Goal: Find specific page/section: Find specific page/section

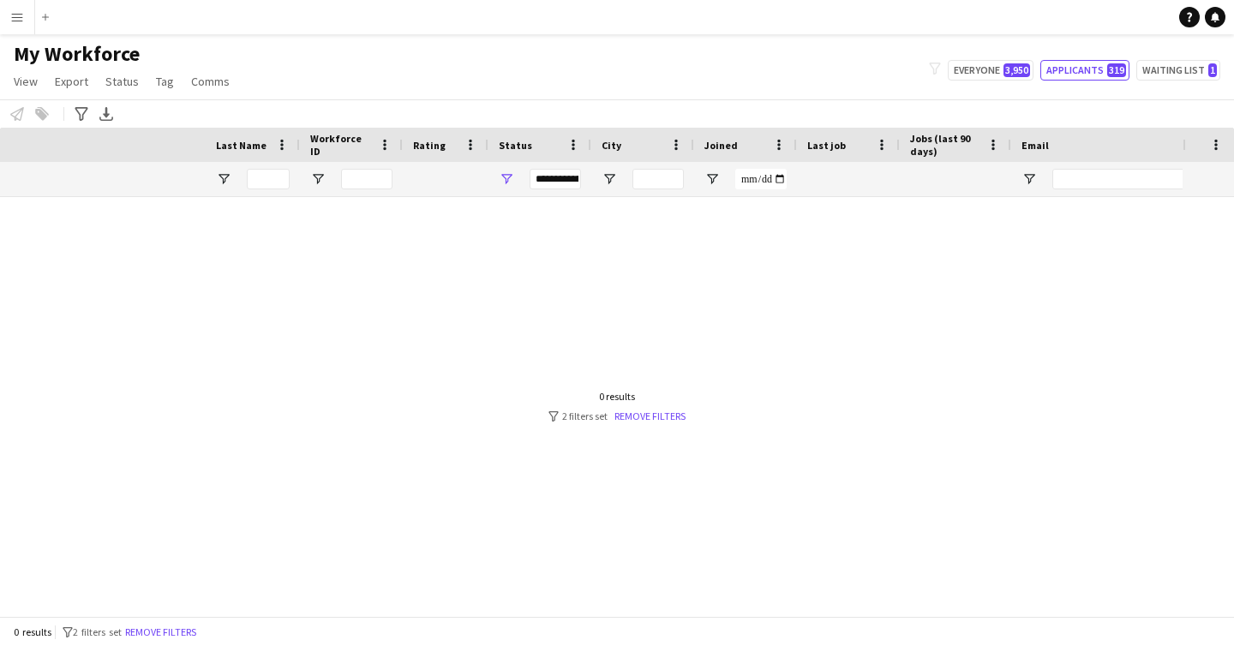
scroll to position [0, 399]
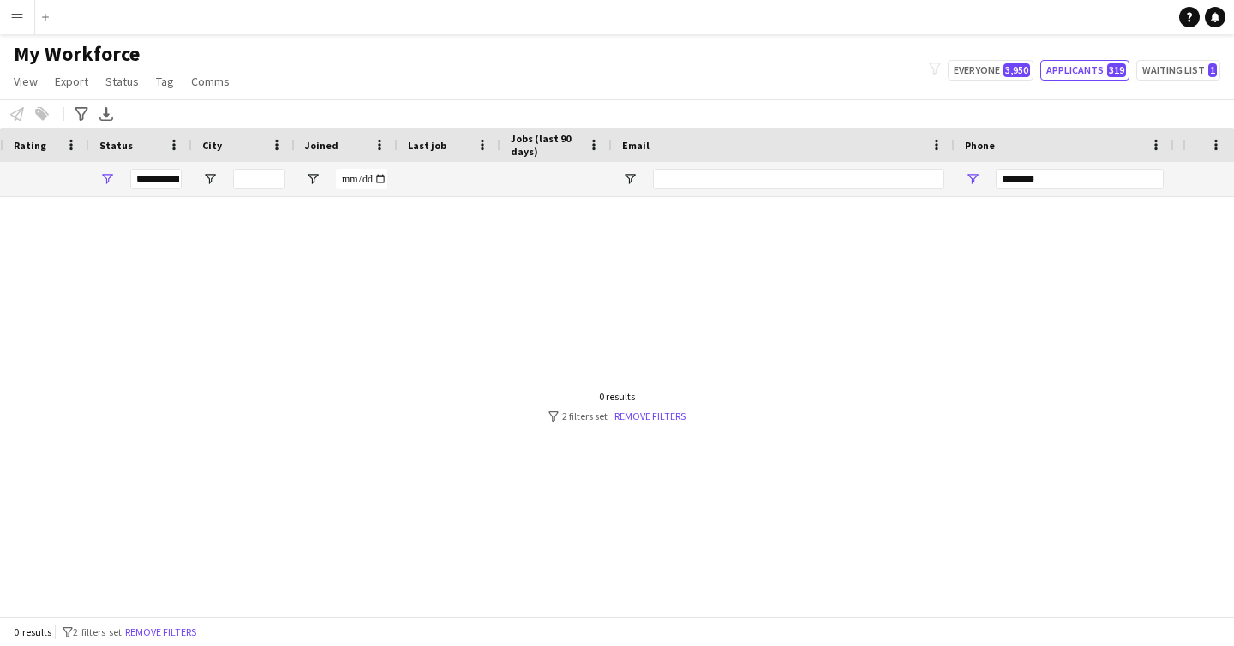
drag, startPoint x: 1062, startPoint y: 180, endPoint x: 787, endPoint y: 113, distance: 283.9
click at [782, 143] on div "Workforce Details Status City Joined" at bounding box center [530, 162] width 1858 height 69
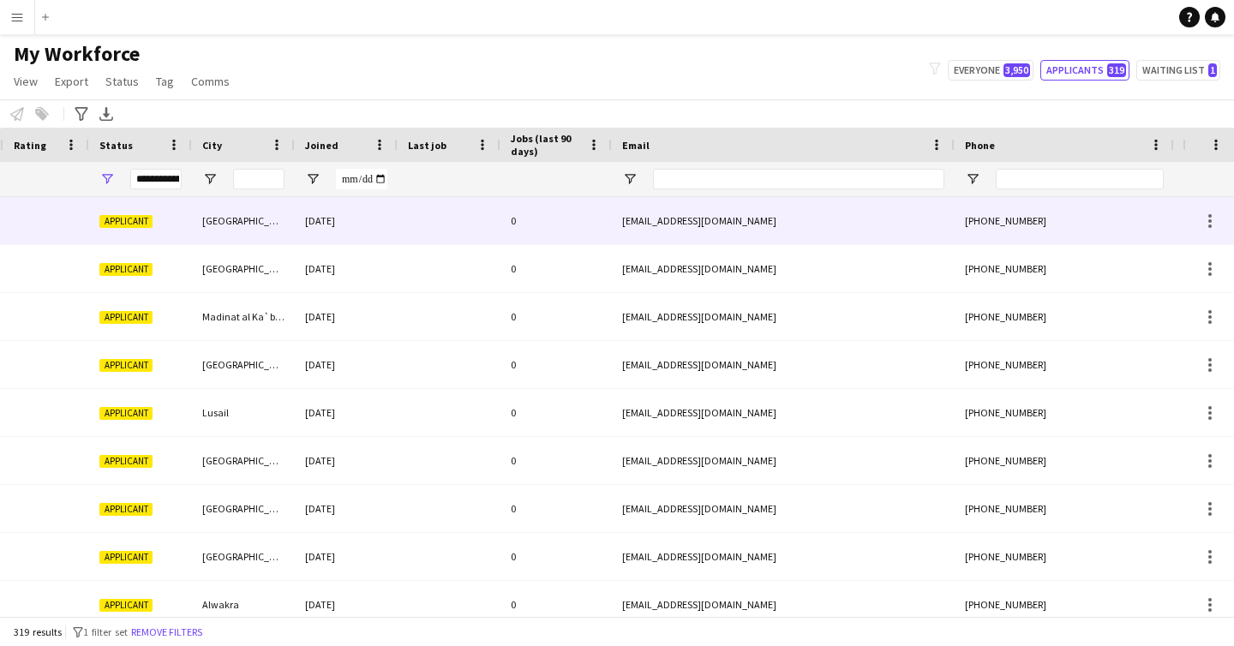
scroll to position [0, 0]
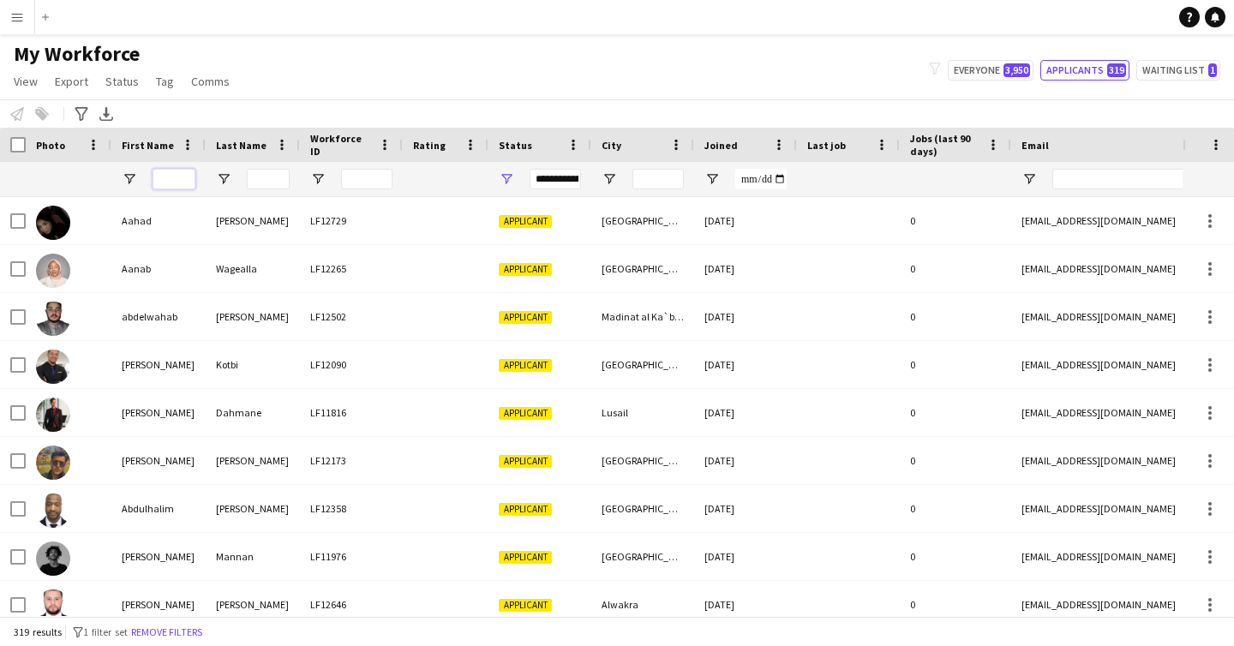
click at [163, 184] on input "First Name Filter Input" at bounding box center [174, 179] width 43 height 21
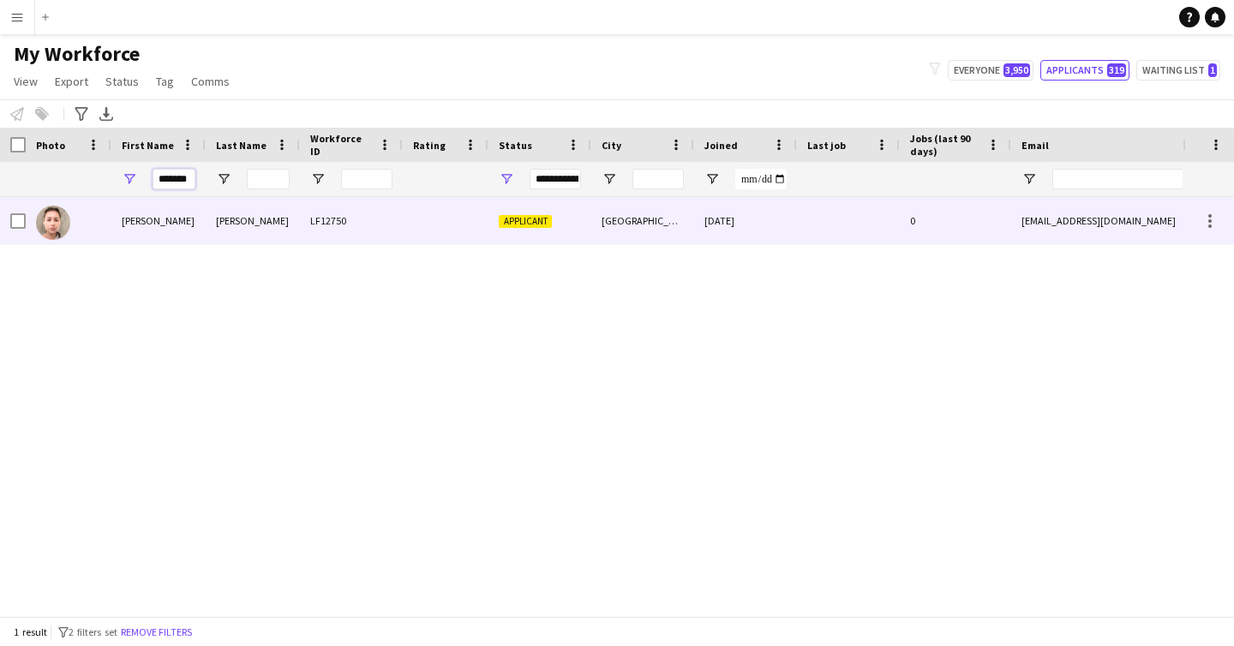
type input "*******"
click at [177, 234] on div "[PERSON_NAME]" at bounding box center [158, 220] width 94 height 47
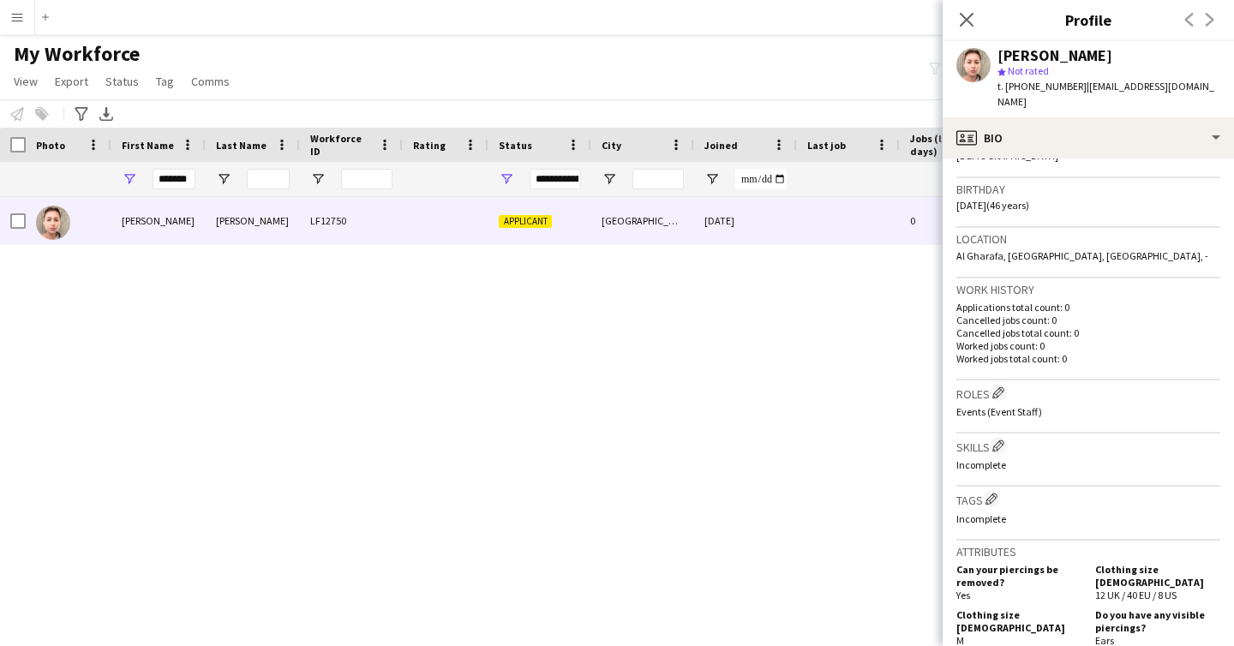
scroll to position [302, 0]
click at [964, 18] on icon at bounding box center [966, 19] width 16 height 16
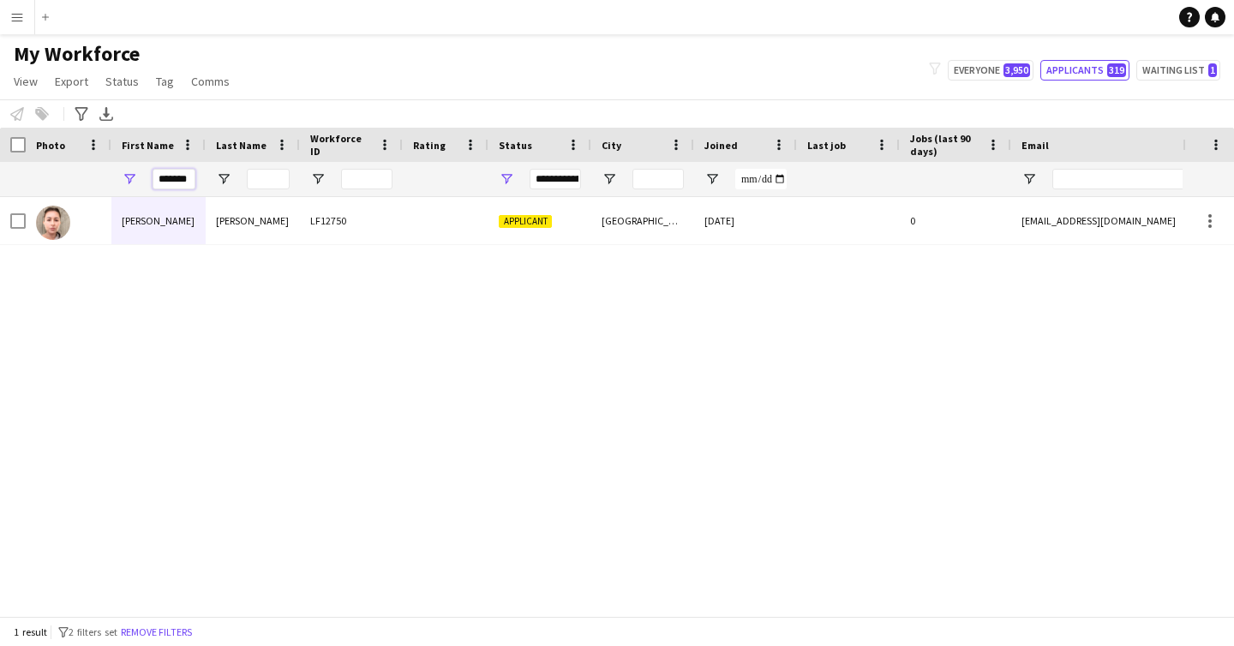
drag, startPoint x: 191, startPoint y: 181, endPoint x: 0, endPoint y: 141, distance: 195.3
click at [0, 166] on div "**********" at bounding box center [929, 179] width 1858 height 34
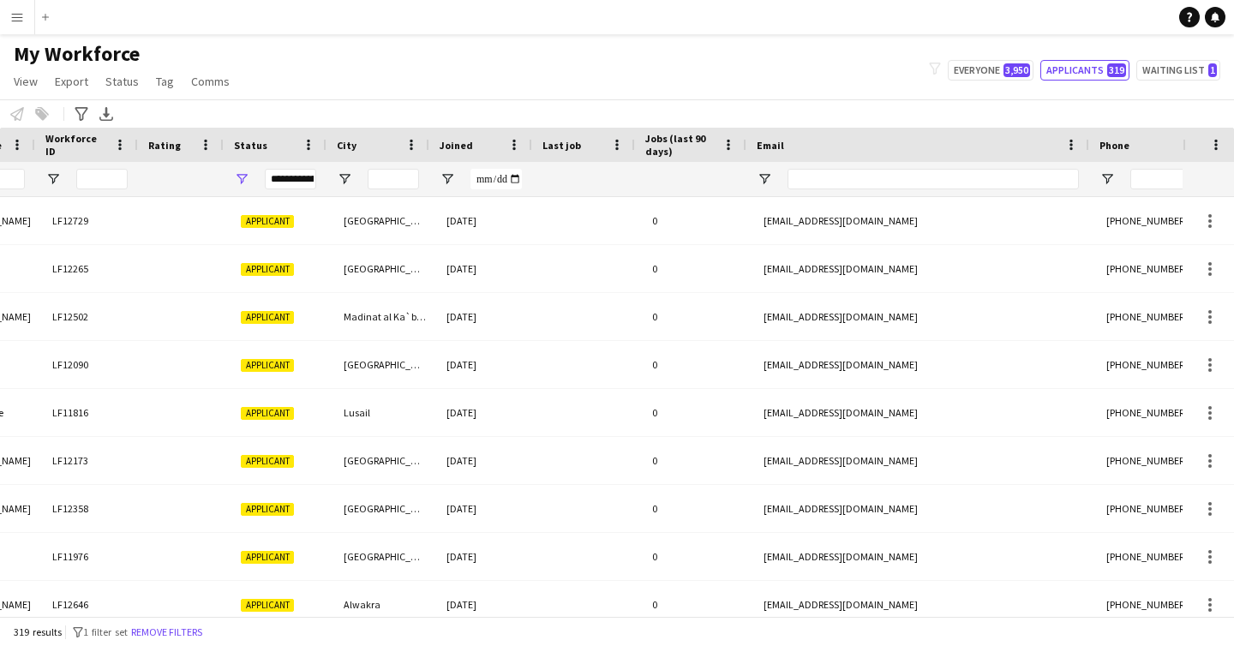
scroll to position [0, 265]
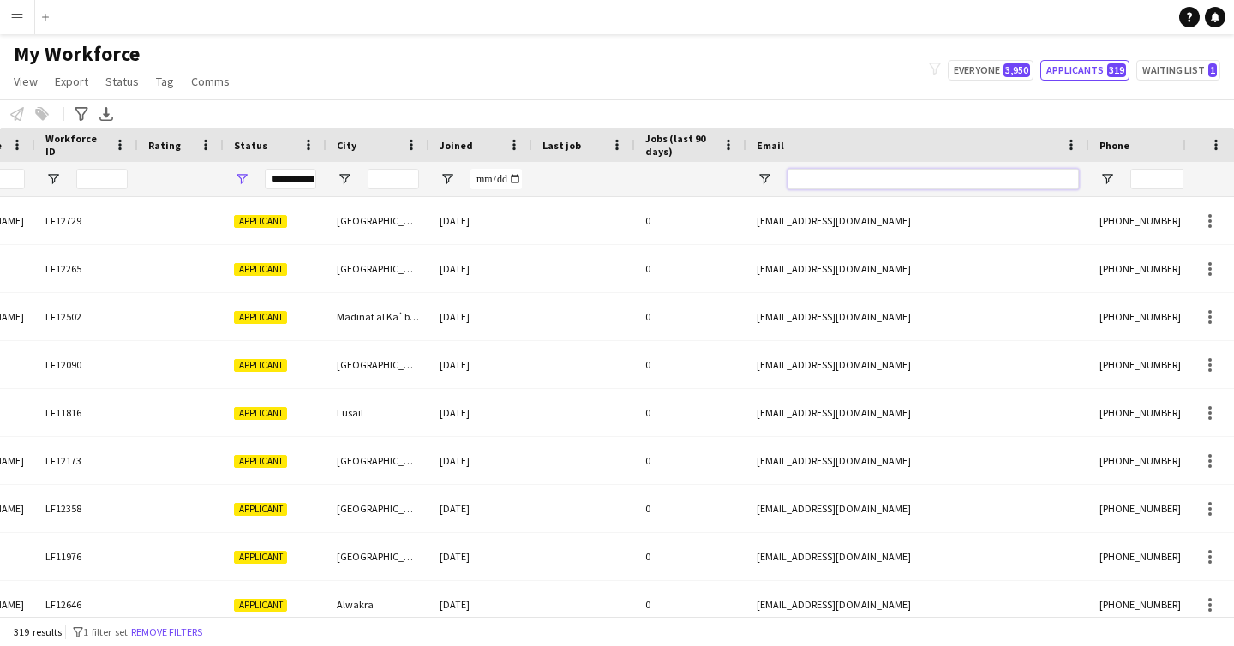
click at [824, 174] on input "Email Filter Input" at bounding box center [932, 179] width 291 height 21
paste input "**********"
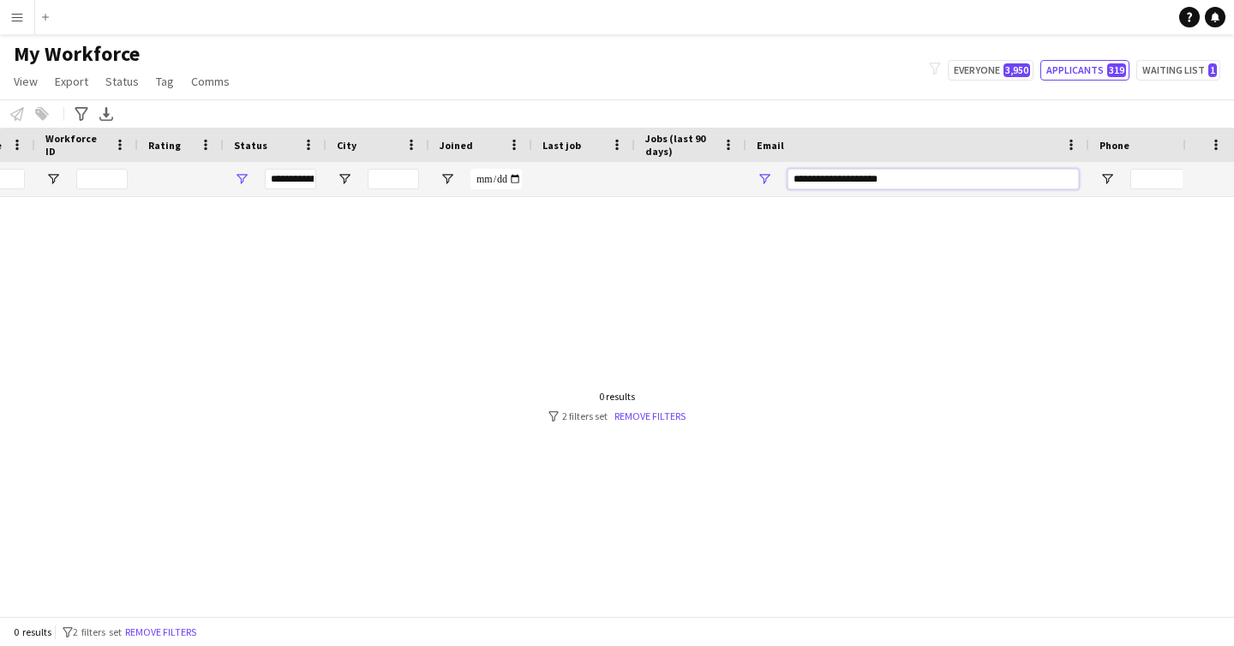
type input "**********"
click at [763, 183] on span "Open Filter Menu" at bounding box center [764, 178] width 15 height 15
click at [621, 256] on div at bounding box center [591, 406] width 1182 height 419
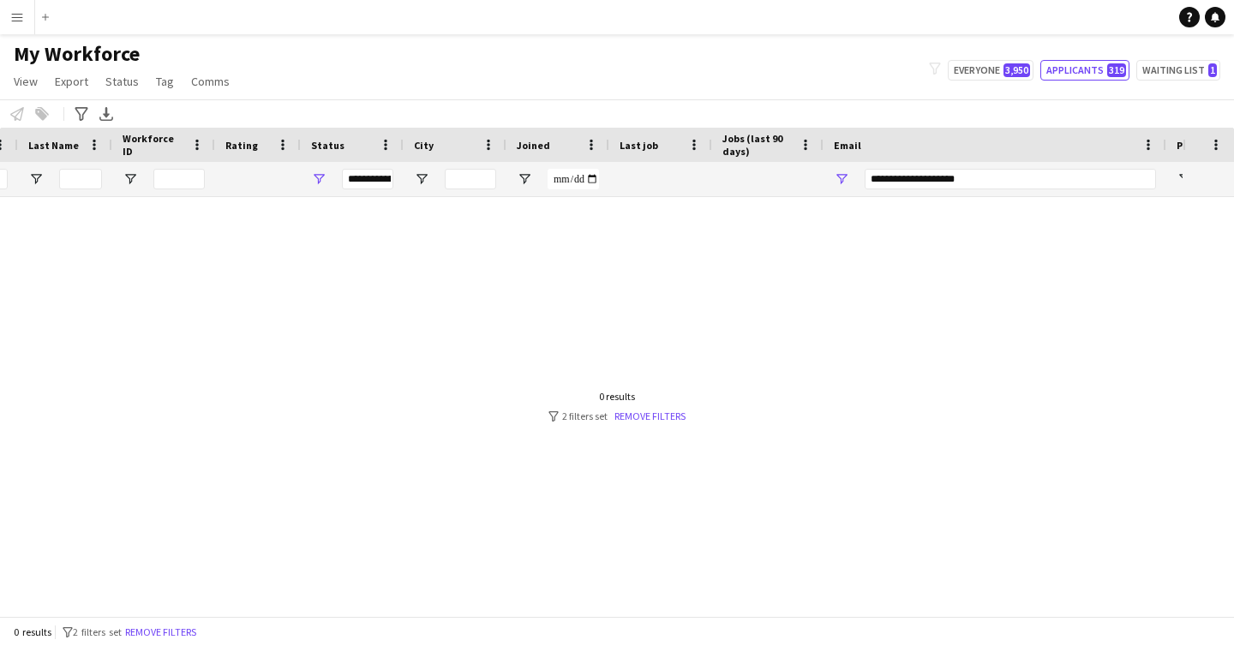
scroll to position [0, 187]
click at [315, 175] on span "Open Filter Menu" at bounding box center [319, 178] width 15 height 15
drag, startPoint x: 984, startPoint y: 180, endPoint x: 578, endPoint y: 158, distance: 405.9
click at [584, 160] on div "Workforce Details Status City Joined" at bounding box center [742, 162] width 1858 height 69
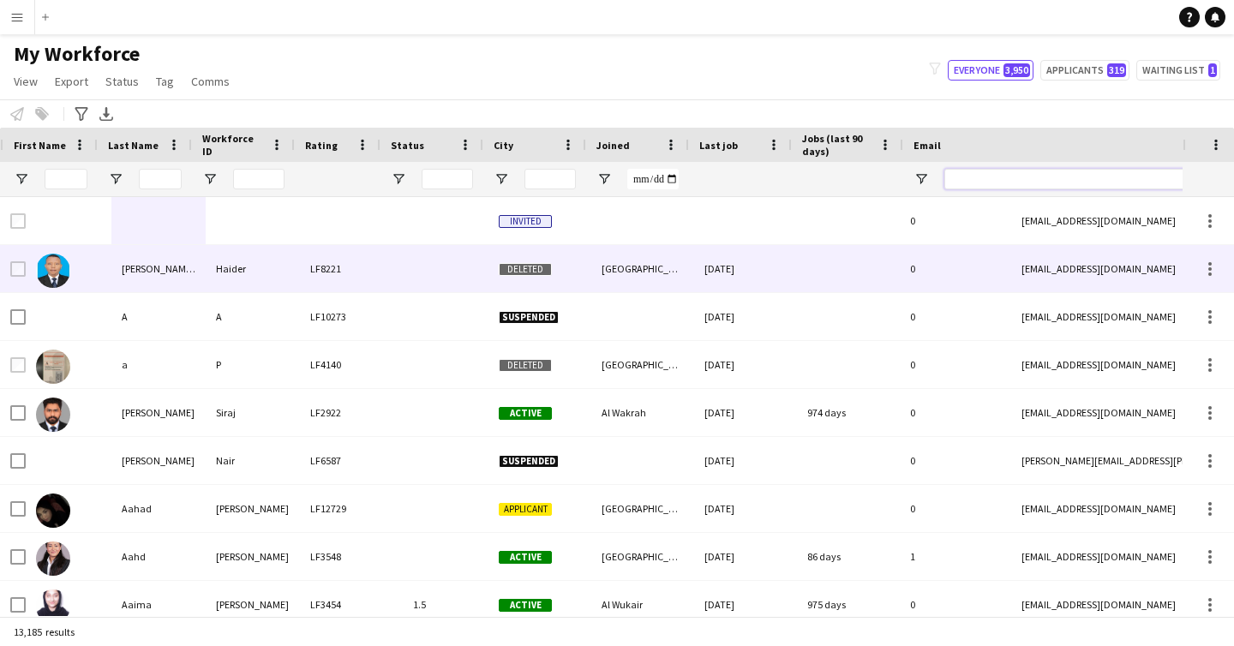
scroll to position [0, 0]
